Goal: Consume media (video, audio)

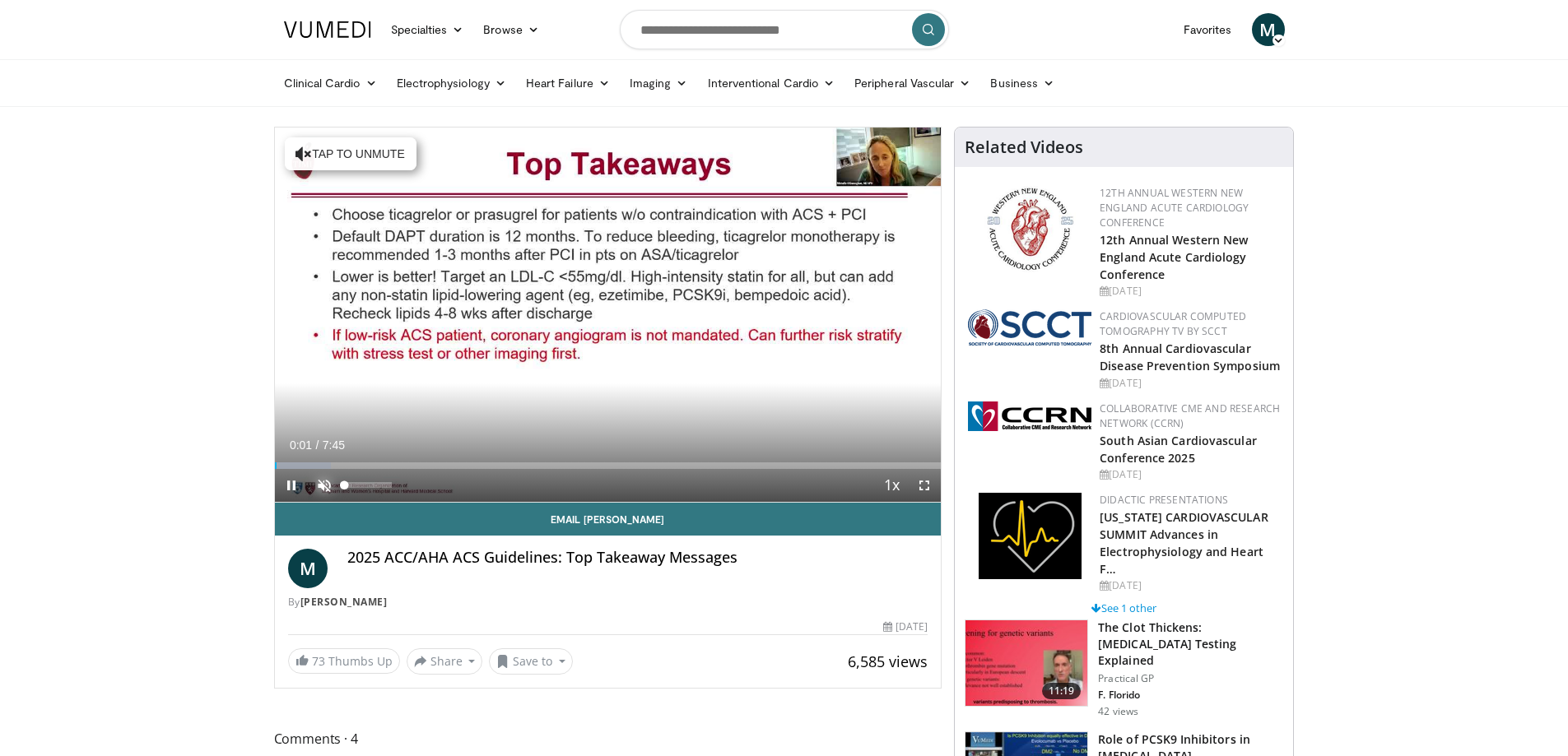
click at [319, 482] on span "Video Player" at bounding box center [324, 485] width 33 height 33
click at [922, 484] on span "Video Player" at bounding box center [924, 485] width 33 height 33
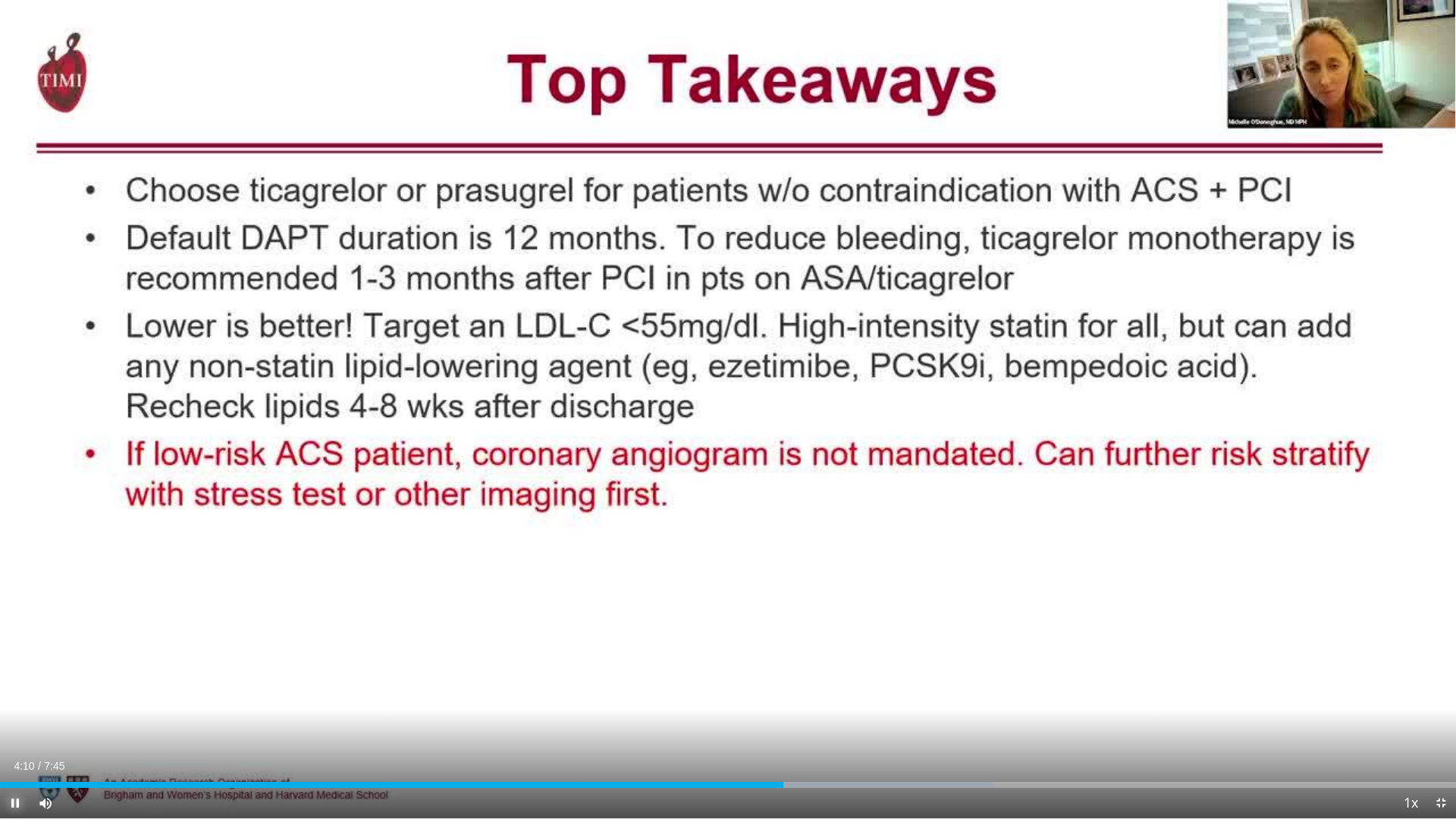
click at [10, 696] on span "Video Player" at bounding box center [15, 803] width 30 height 30
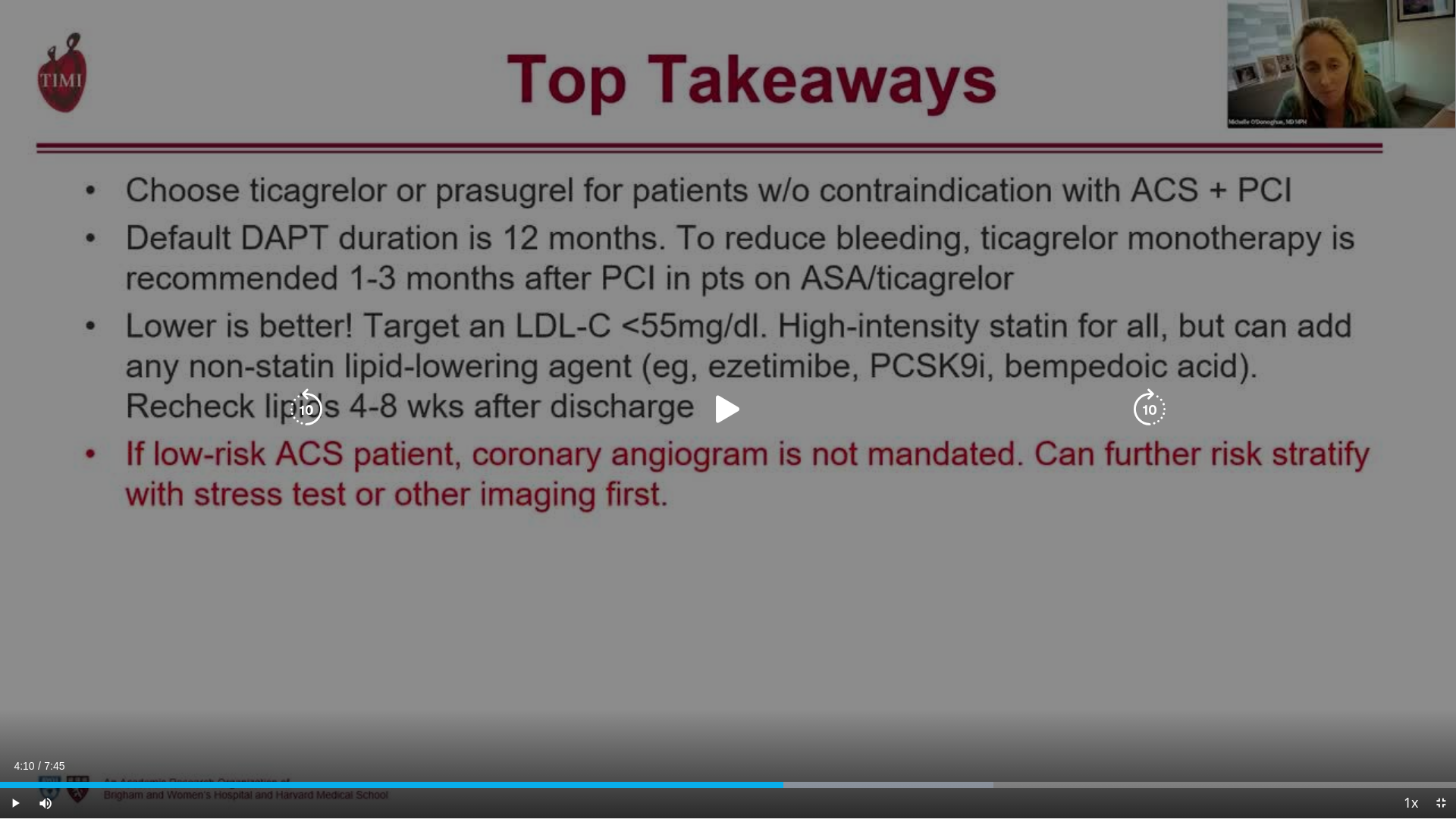
click at [738, 403] on icon "Video Player" at bounding box center [728, 409] width 42 height 42
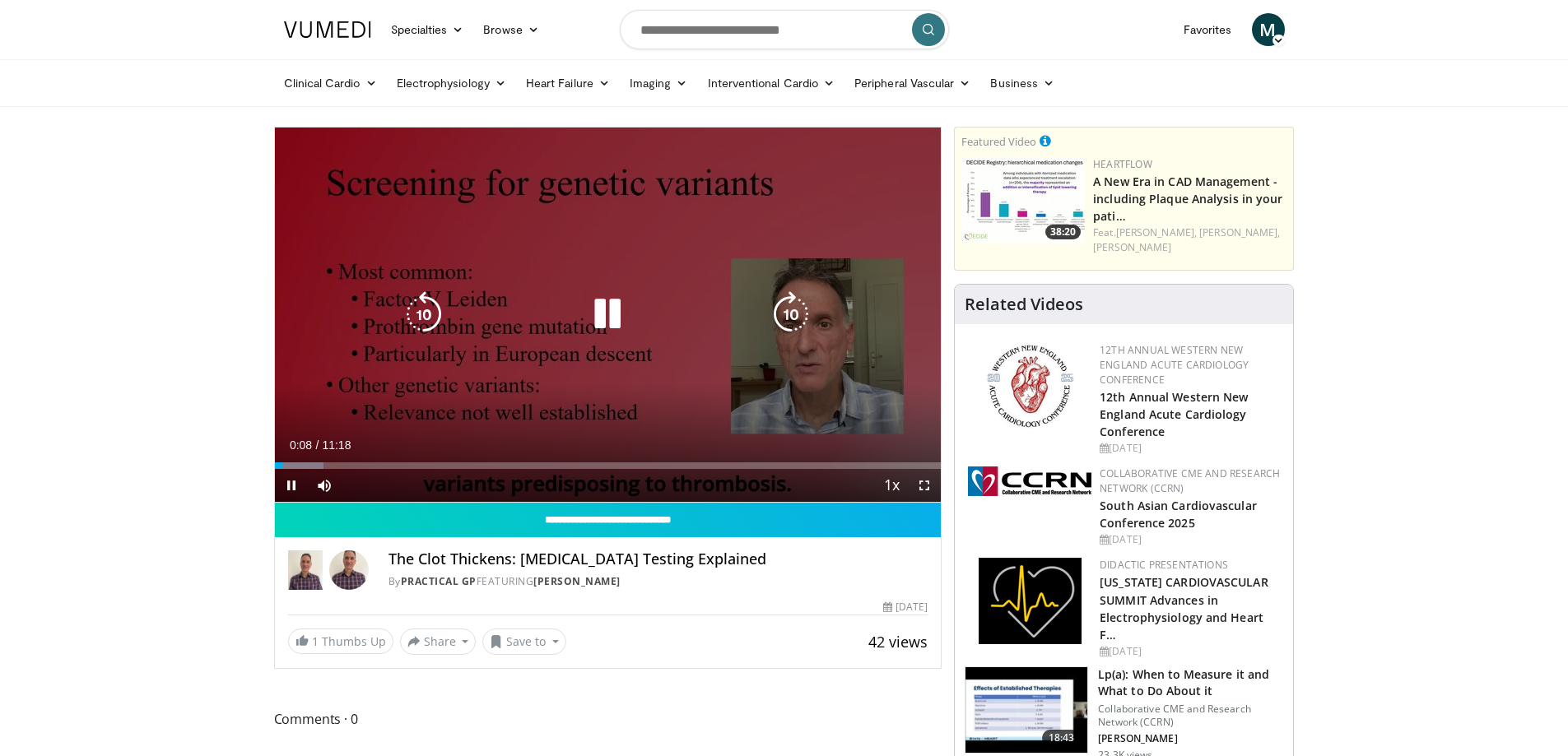
click at [616, 320] on icon "Video Player" at bounding box center [607, 314] width 46 height 46
